Goal: Information Seeking & Learning: Learn about a topic

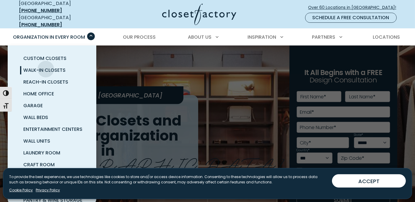
click at [46, 67] on span "Walk-In Closets" at bounding box center [45, 70] width 42 height 7
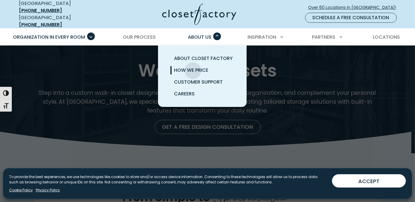
click at [193, 67] on span "How We Price" at bounding box center [191, 70] width 34 height 7
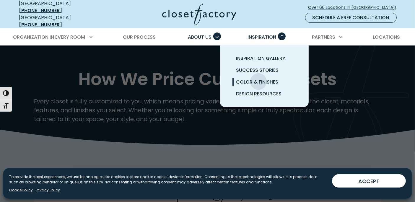
click at [259, 79] on span "Color & Finishes" at bounding box center [257, 82] width 42 height 7
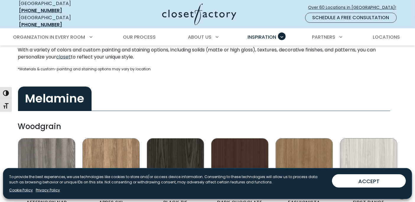
scroll to position [131, 0]
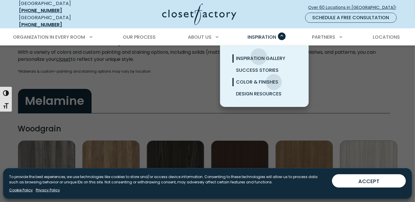
click at [259, 55] on span "Inspiration Gallery" at bounding box center [260, 58] width 49 height 7
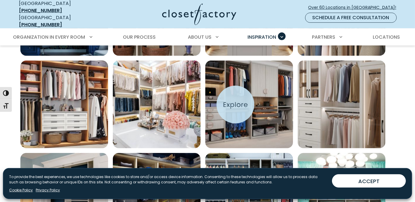
scroll to position [284, 0]
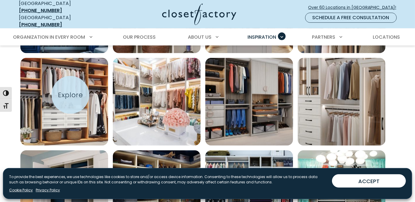
click at [70, 95] on img "Open inspiration gallery to preview enlarged image" at bounding box center [64, 102] width 88 height 88
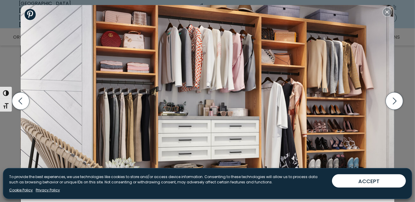
scroll to position [350, 0]
click at [394, 104] on icon "button" at bounding box center [394, 101] width 17 height 17
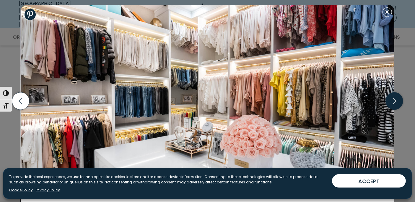
click at [394, 104] on icon "button" at bounding box center [394, 101] width 17 height 17
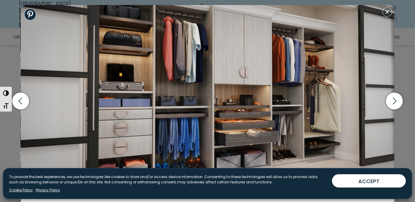
click at [247, 138] on img at bounding box center [208, 101] width 374 height 192
click at [247, 69] on img at bounding box center [208, 101] width 374 height 192
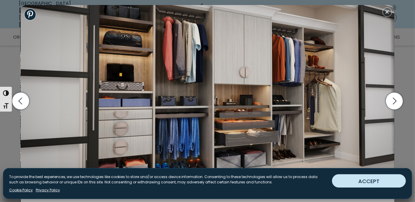
click at [367, 181] on button "ACCEPT" at bounding box center [369, 180] width 74 height 13
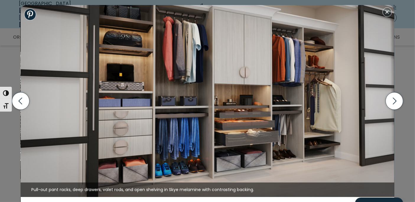
click at [262, 140] on img at bounding box center [208, 101] width 374 height 192
click at [250, 76] on img at bounding box center [208, 101] width 374 height 192
click at [396, 101] on icon "button" at bounding box center [394, 101] width 17 height 17
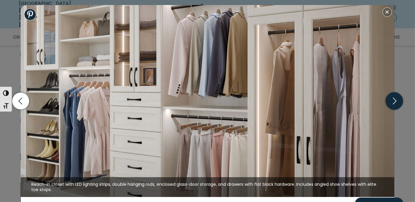
click at [396, 99] on icon "button" at bounding box center [394, 101] width 17 height 17
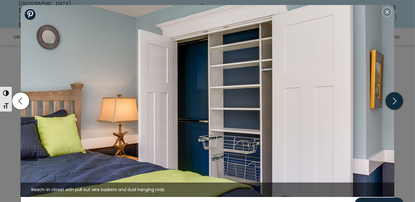
click at [396, 99] on icon "button" at bounding box center [394, 101] width 17 height 17
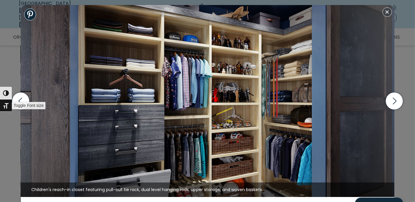
click at [21, 102] on span "Toggle Font size" at bounding box center [29, 105] width 34 height 7
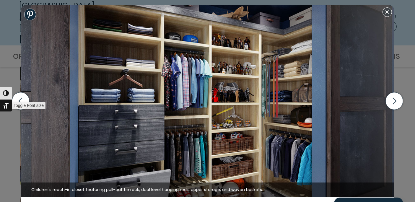
scroll to position [388, 0]
click at [22, 101] on icon "button" at bounding box center [20, 101] width 17 height 17
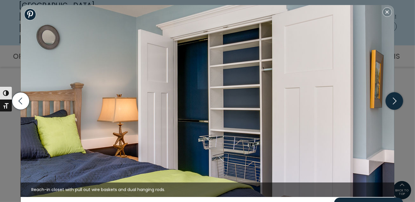
click at [395, 100] on icon "button" at bounding box center [395, 101] width 4 height 7
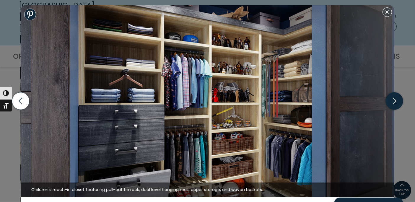
click at [395, 100] on icon "button" at bounding box center [395, 101] width 4 height 7
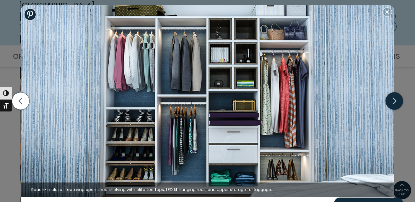
click at [395, 100] on icon "button" at bounding box center [395, 101] width 4 height 7
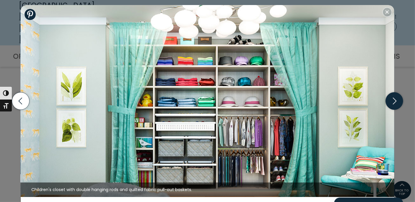
click at [395, 100] on icon "button" at bounding box center [395, 101] width 4 height 7
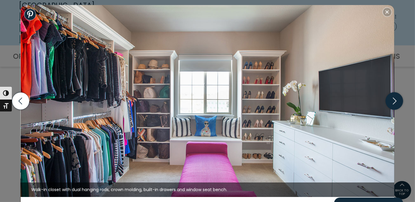
click at [395, 100] on icon "button" at bounding box center [395, 101] width 4 height 7
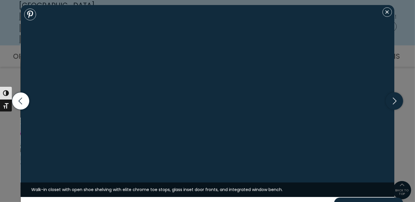
click at [395, 100] on icon "button" at bounding box center [395, 101] width 4 height 7
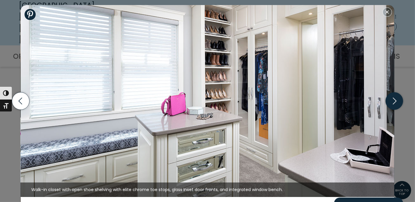
click at [395, 100] on icon "button" at bounding box center [395, 101] width 4 height 7
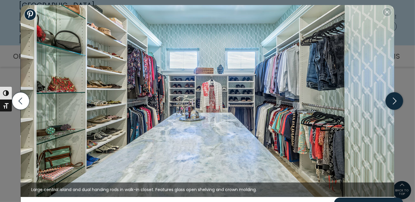
click at [395, 100] on icon "button" at bounding box center [395, 101] width 4 height 7
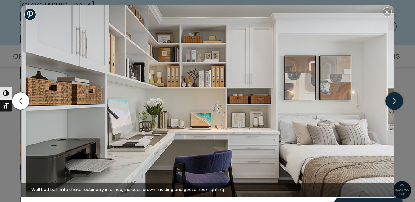
click at [393, 102] on icon "button" at bounding box center [394, 101] width 17 height 17
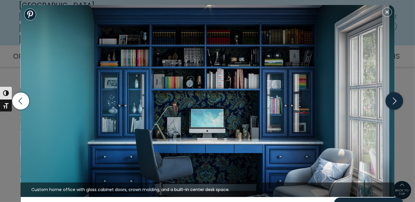
click at [393, 102] on icon "button" at bounding box center [394, 101] width 17 height 17
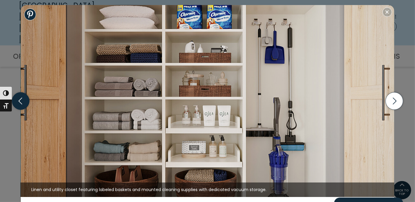
click at [18, 101] on icon "button" at bounding box center [20, 101] width 17 height 17
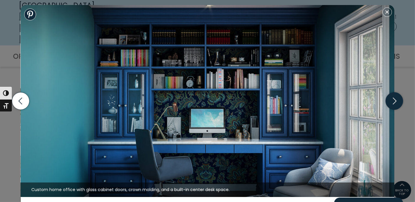
click at [399, 104] on icon "button" at bounding box center [394, 101] width 17 height 17
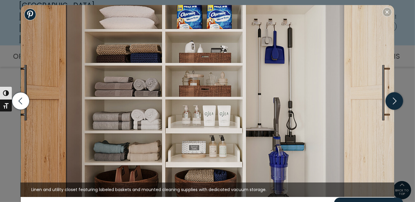
click at [399, 104] on icon "button" at bounding box center [394, 101] width 17 height 17
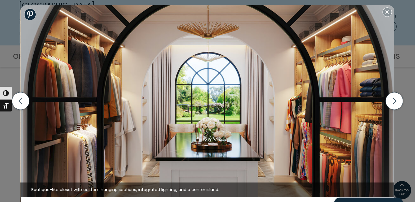
click at [213, 124] on img at bounding box center [208, 101] width 374 height 192
click at [396, 100] on icon "button" at bounding box center [394, 101] width 17 height 17
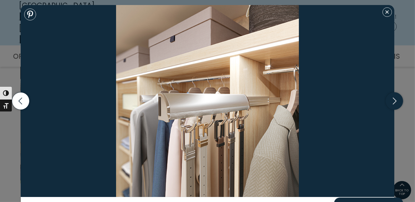
click at [397, 102] on icon "button" at bounding box center [394, 101] width 17 height 17
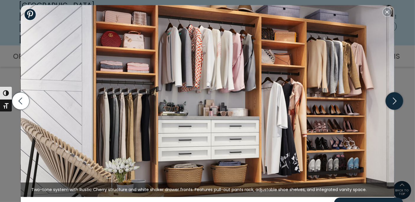
click at [396, 103] on icon "button" at bounding box center [394, 101] width 17 height 17
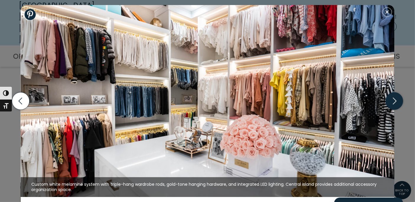
click at [399, 101] on icon "button" at bounding box center [394, 101] width 17 height 17
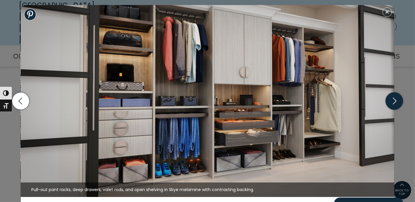
click at [399, 101] on icon "button" at bounding box center [394, 101] width 17 height 17
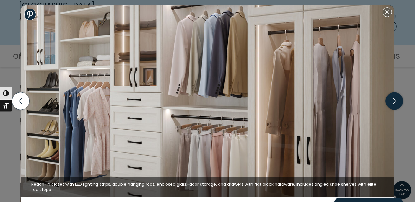
click at [399, 101] on icon "button" at bounding box center [394, 101] width 17 height 17
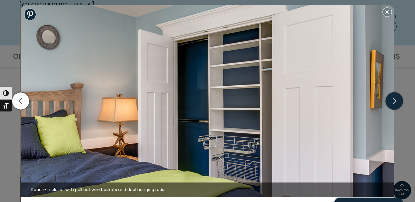
click at [399, 101] on icon "button" at bounding box center [394, 101] width 17 height 17
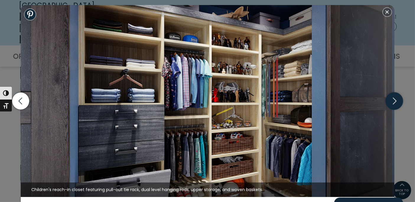
click at [399, 101] on icon "button" at bounding box center [394, 101] width 17 height 17
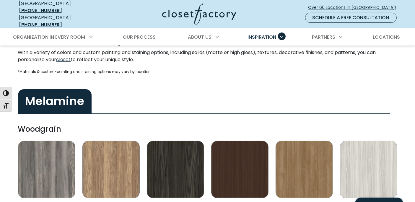
scroll to position [131, 0]
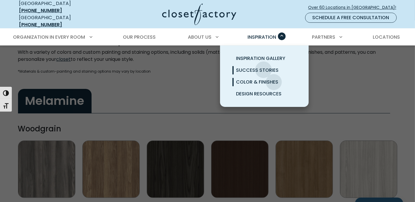
click at [264, 67] on span "Success Stories" at bounding box center [257, 70] width 43 height 7
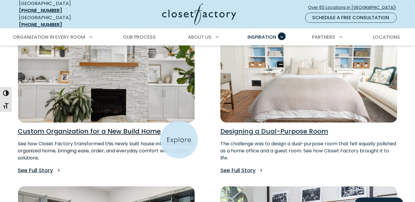
scroll to position [153, 0]
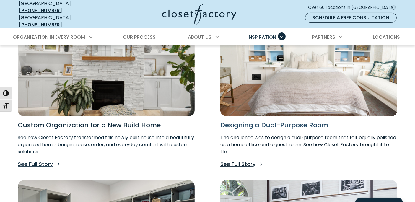
click at [278, 121] on h3 "Designing a Dual-Purpose Room" at bounding box center [309, 125] width 177 height 8
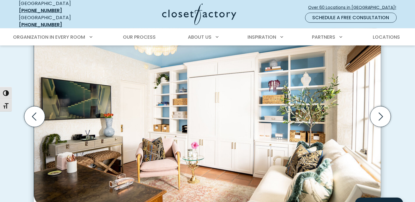
scroll to position [525, 0]
click at [380, 112] on icon "Next slide" at bounding box center [380, 116] width 21 height 21
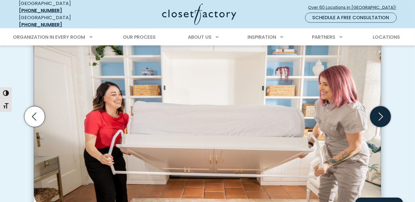
click at [380, 112] on icon "Next slide" at bounding box center [380, 116] width 21 height 21
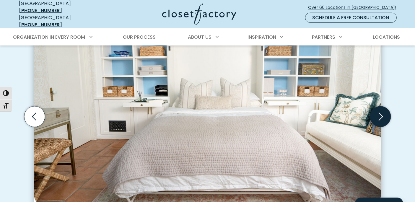
click at [380, 112] on icon "Next slide" at bounding box center [380, 116] width 21 height 21
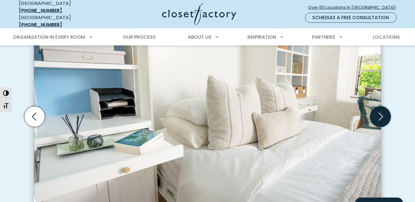
click at [380, 112] on icon "Next slide" at bounding box center [380, 116] width 21 height 21
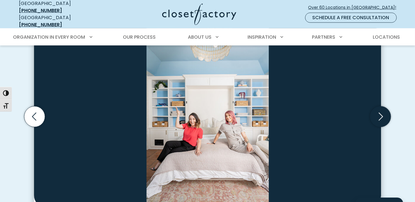
click at [380, 112] on icon "Next slide" at bounding box center [380, 116] width 21 height 21
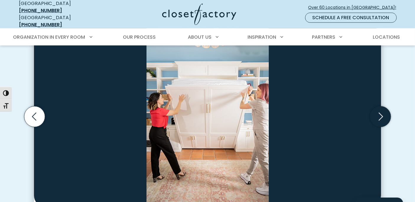
click at [380, 112] on icon "Next slide" at bounding box center [380, 116] width 21 height 21
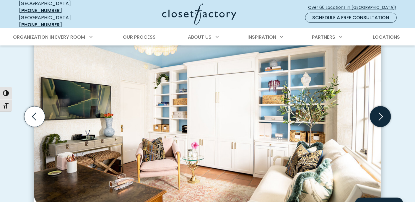
click at [380, 112] on icon "Next slide" at bounding box center [380, 116] width 21 height 21
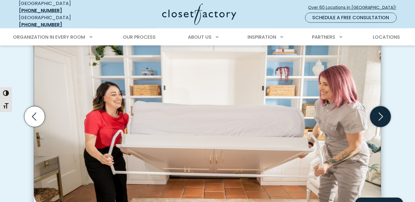
click at [380, 112] on icon "Next slide" at bounding box center [380, 116] width 21 height 21
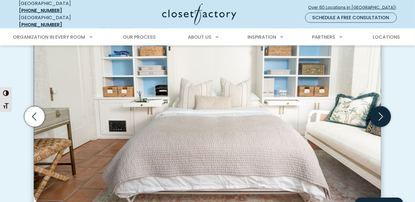
click at [381, 119] on icon "Next slide" at bounding box center [380, 116] width 21 height 21
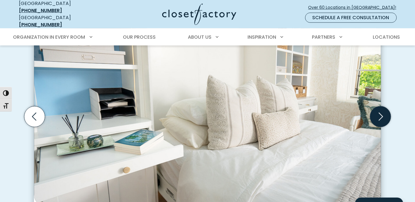
click at [383, 116] on icon "Next slide" at bounding box center [380, 116] width 21 height 21
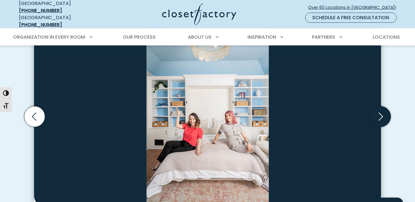
click at [383, 116] on icon "Next slide" at bounding box center [380, 116] width 21 height 21
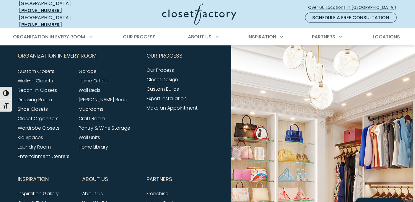
scroll to position [1073, 0]
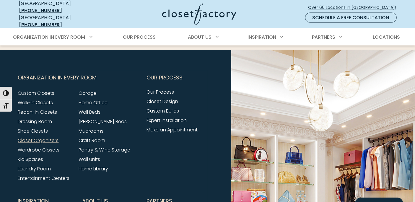
click at [37, 138] on link "Closet Organizers" at bounding box center [38, 140] width 41 height 7
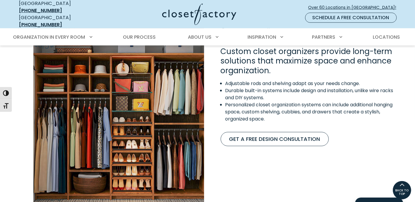
scroll to position [372, 0]
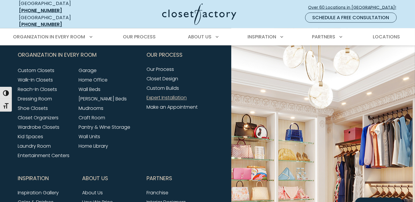
scroll to position [1042, 0]
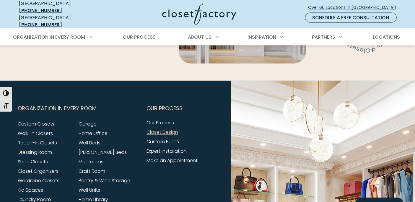
click at [166, 130] on link "Closet Design" at bounding box center [163, 132] width 32 height 7
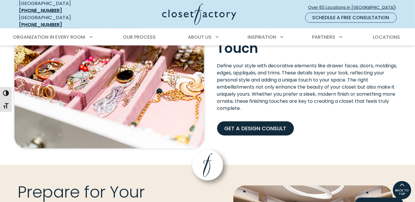
scroll to position [504, 0]
